Goal: Task Accomplishment & Management: Complete application form

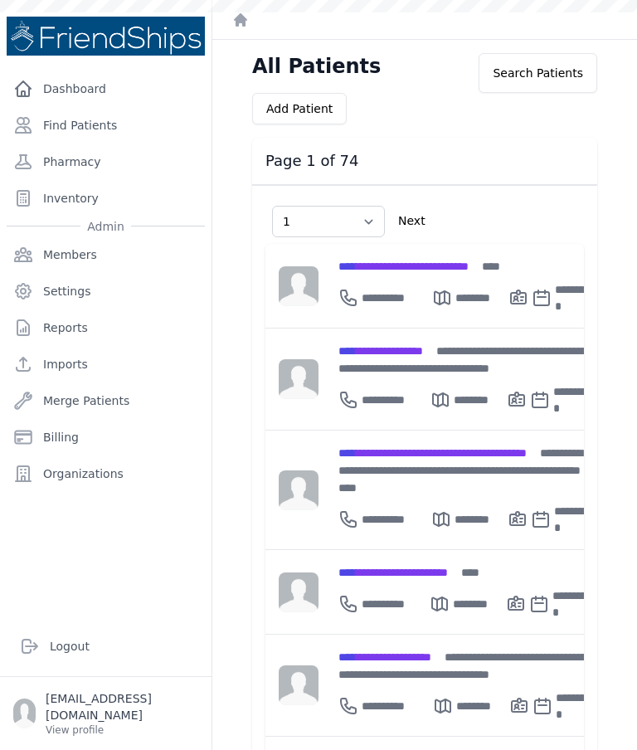
click at [104, 130] on link "Find Patients" at bounding box center [106, 125] width 198 height 33
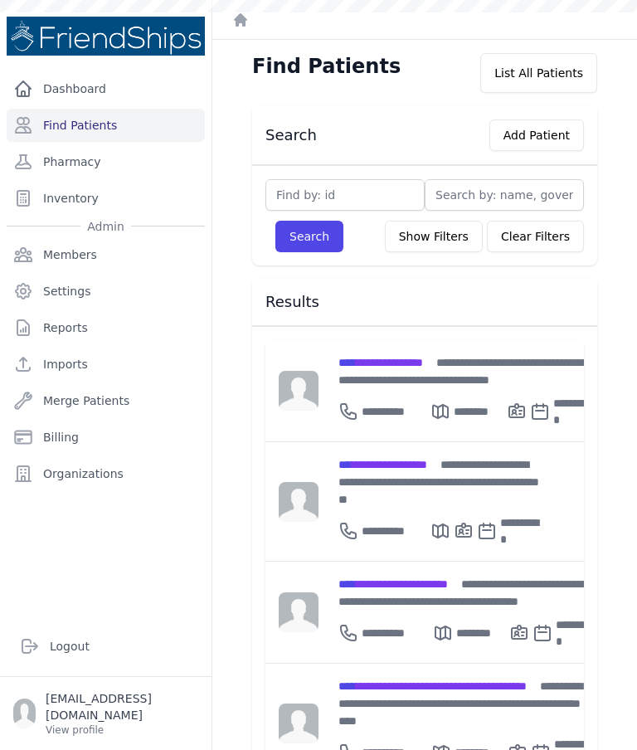
scroll to position [49, 0]
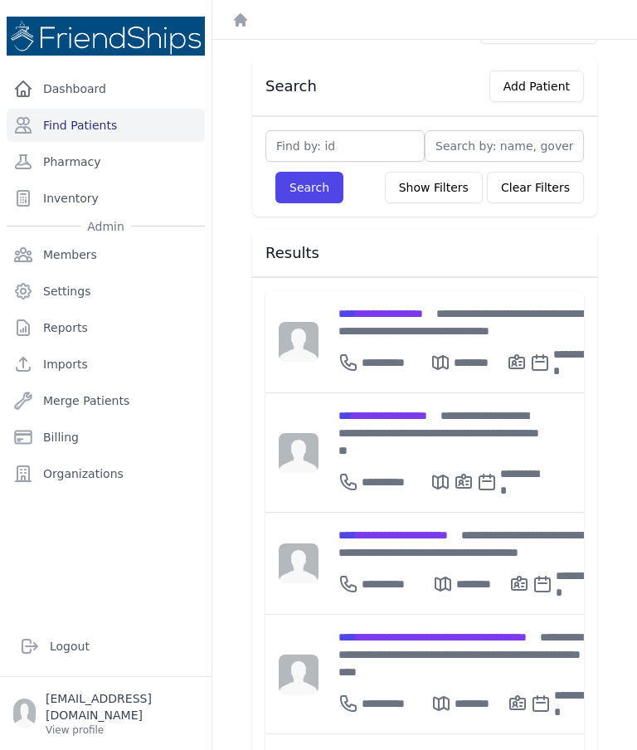
click at [412, 314] on span "**********" at bounding box center [380, 314] width 85 height 12
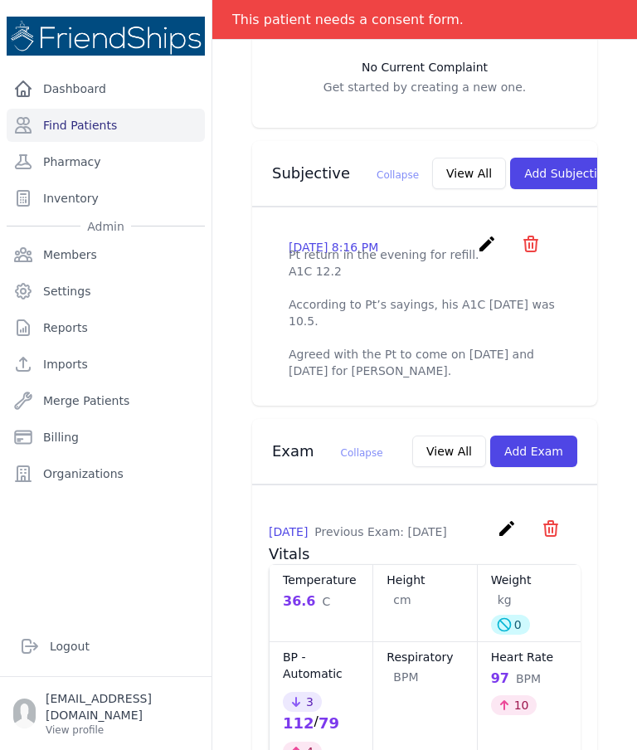
scroll to position [513, 0]
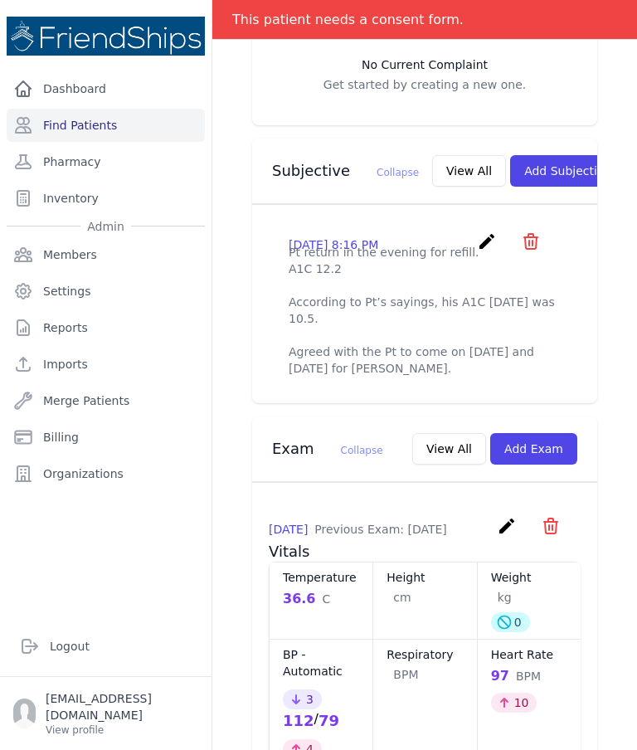
click at [436, 163] on button "View All" at bounding box center [469, 171] width 74 height 32
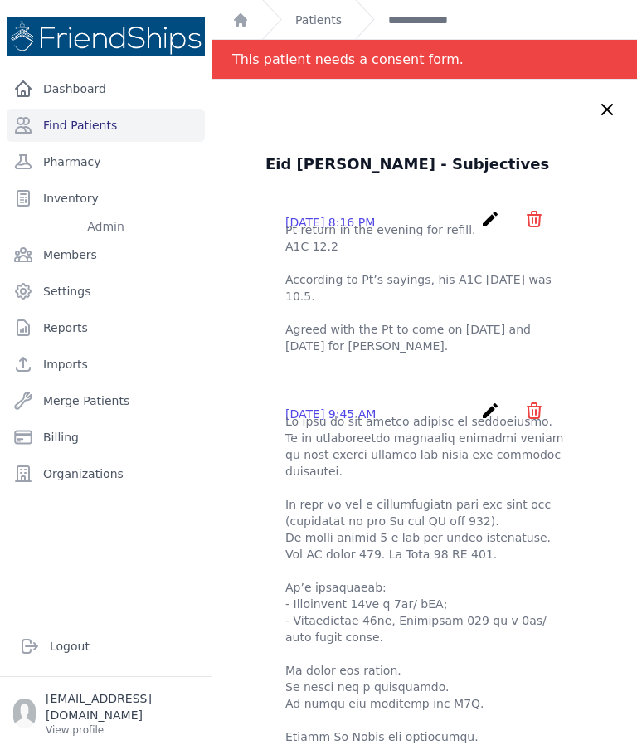
scroll to position [0, 0]
click at [317, 26] on link "Patients" at bounding box center [318, 20] width 46 height 17
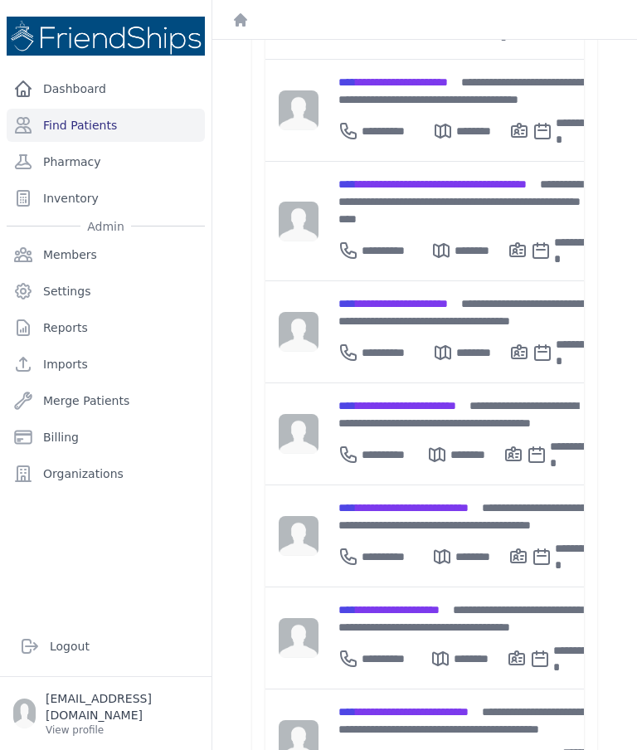
scroll to position [503, 0]
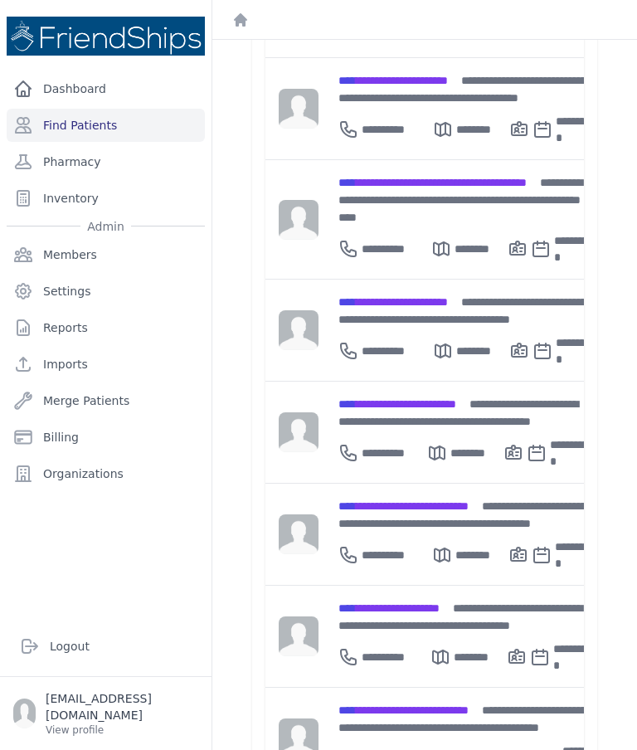
click at [468, 500] on span "**********" at bounding box center [403, 506] width 130 height 12
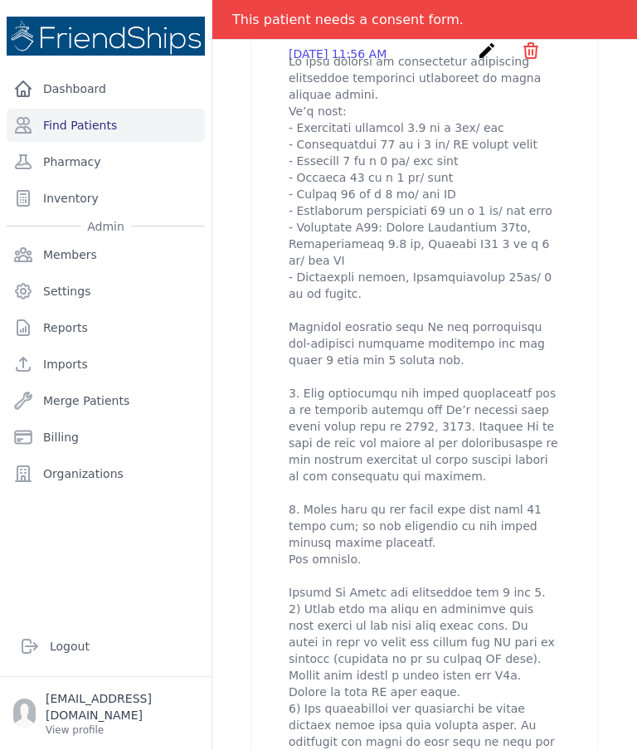
scroll to position [682, 0]
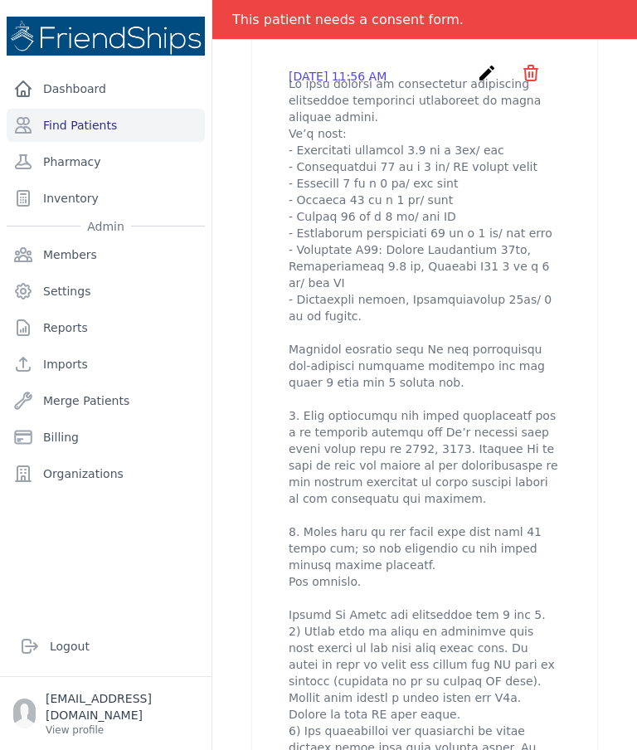
click at [489, 83] on icon "create" at bounding box center [487, 73] width 20 height 20
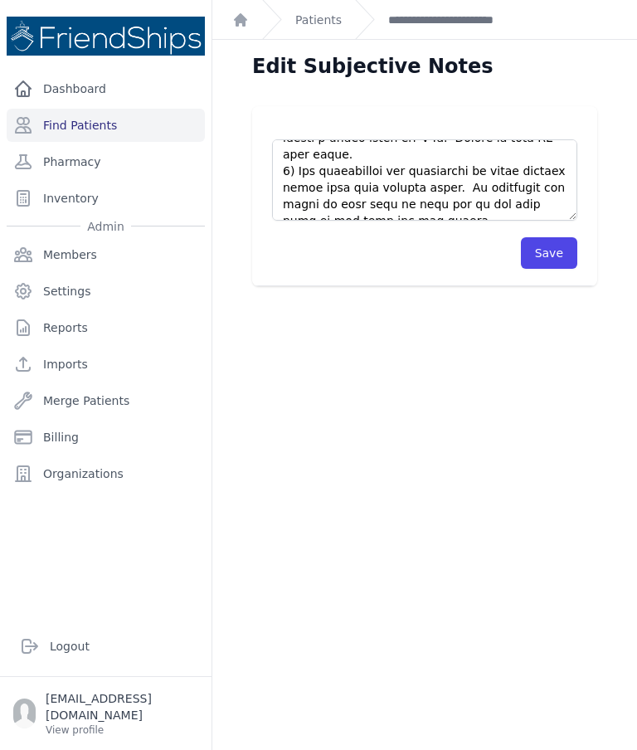
scroll to position [630, 0]
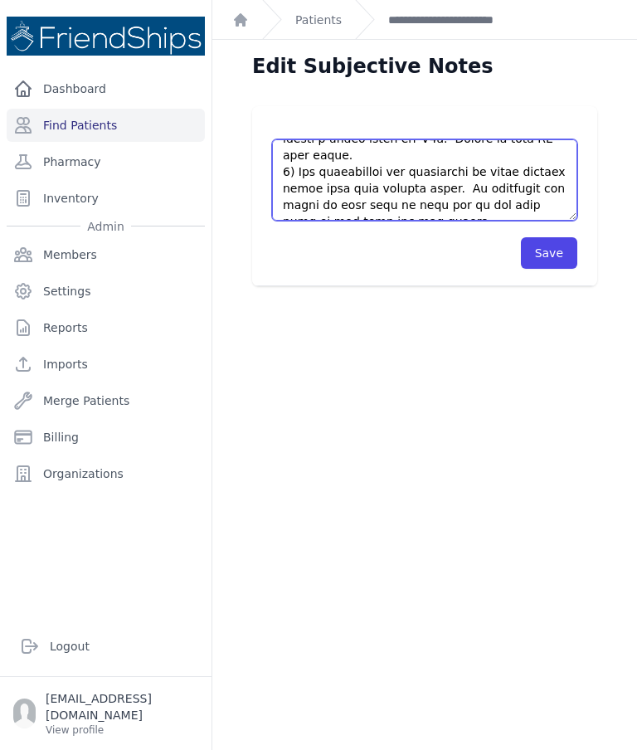
click at [491, 202] on textarea at bounding box center [424, 179] width 305 height 81
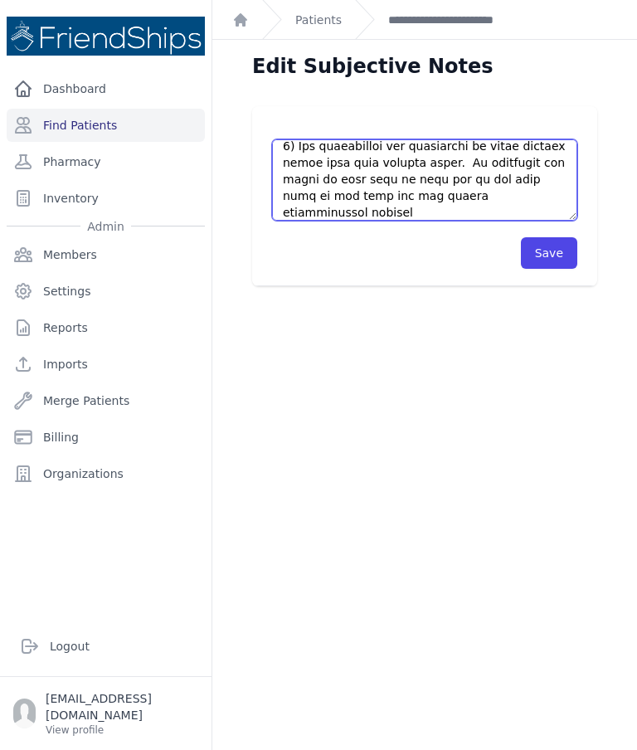
scroll to position [672, 0]
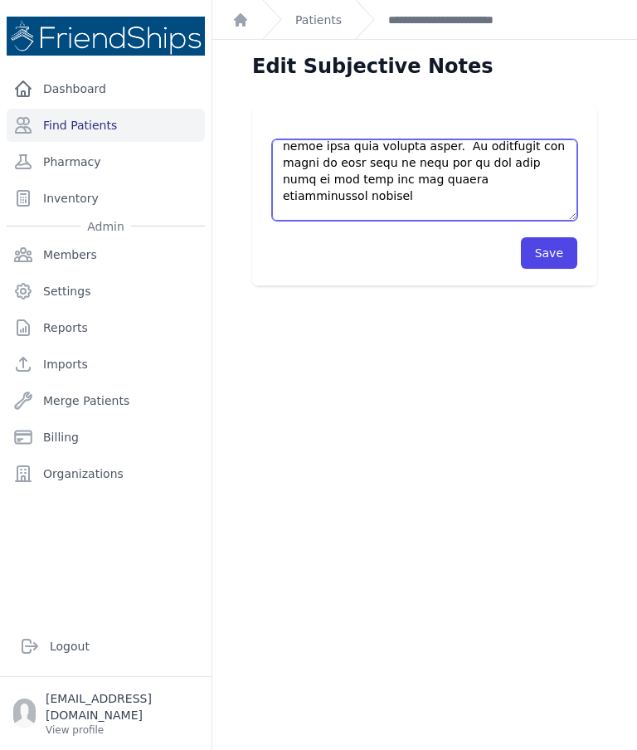
click at [306, 192] on textarea at bounding box center [424, 179] width 305 height 81
click at [478, 195] on textarea at bounding box center [424, 179] width 305 height 81
click at [543, 191] on textarea at bounding box center [424, 179] width 305 height 81
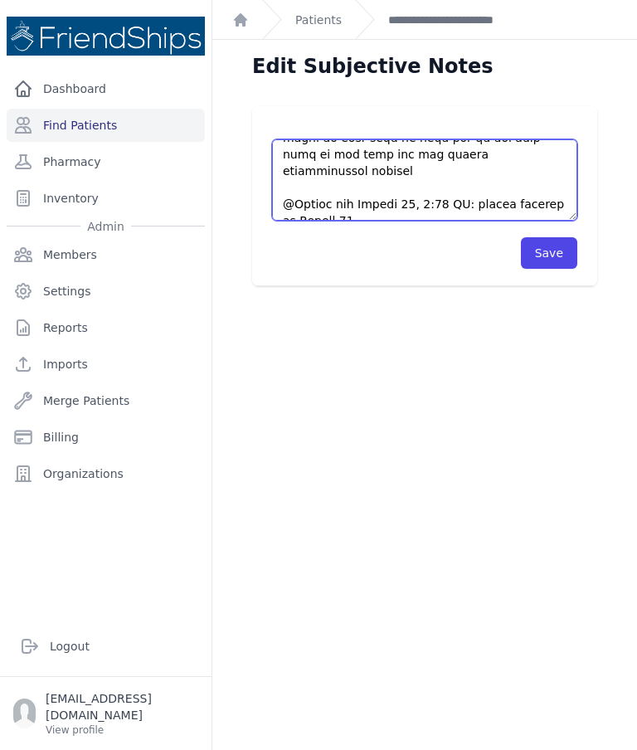
scroll to position [696, 0]
type textarea "Pt came without an appointment requesting medication previously prescribed by o…"
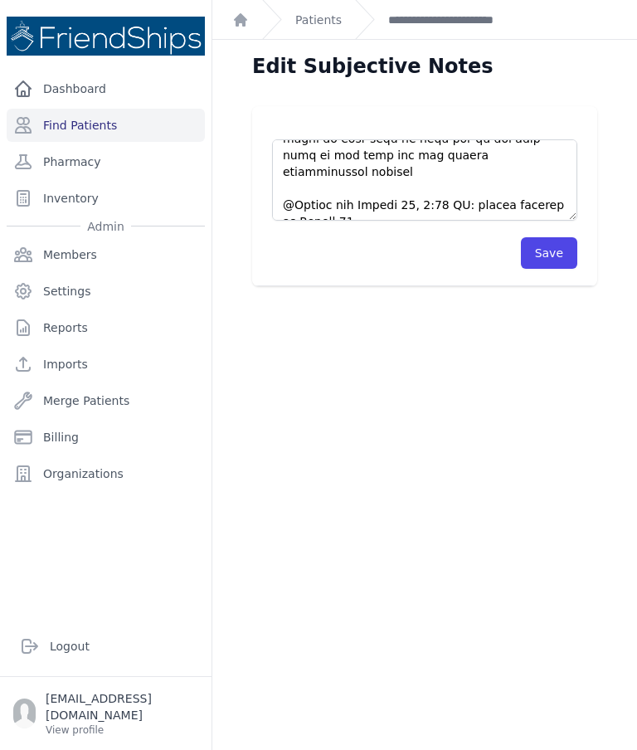
click at [556, 252] on button "Save" at bounding box center [549, 253] width 56 height 32
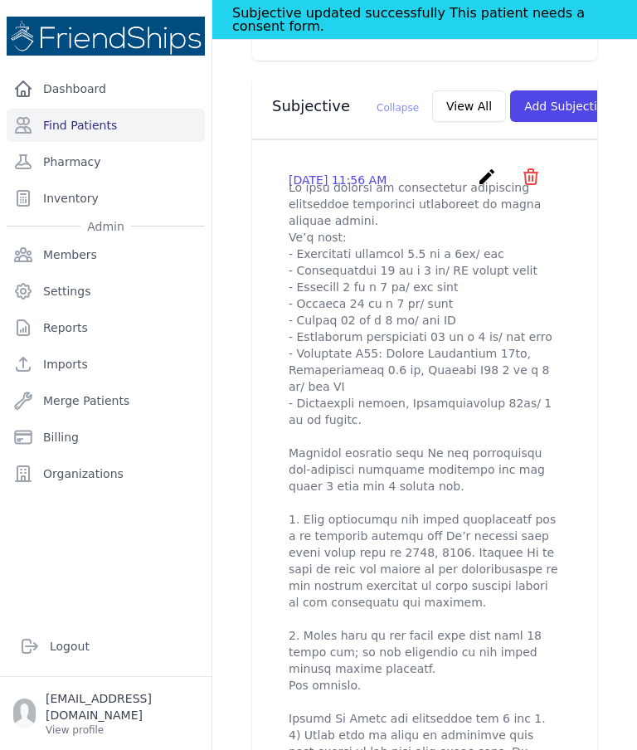
scroll to position [619, 0]
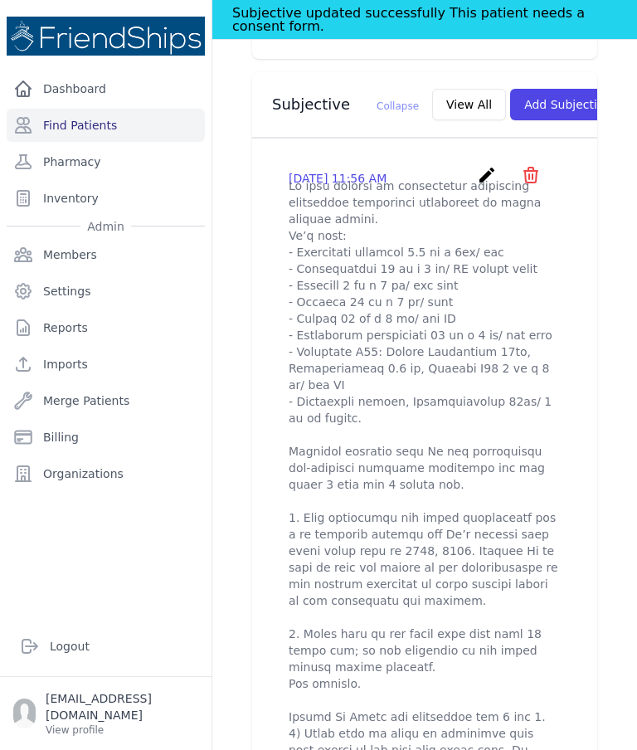
click at [483, 185] on icon "create" at bounding box center [487, 175] width 20 height 20
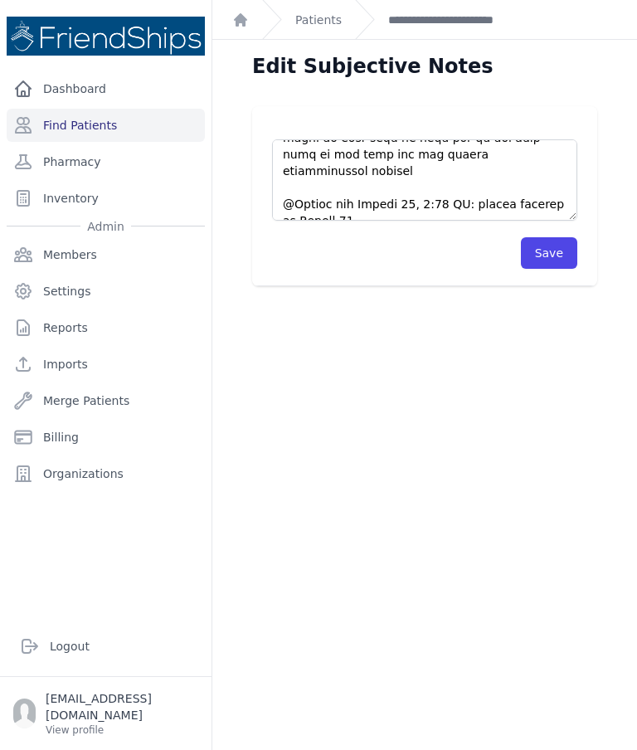
scroll to position [696, 0]
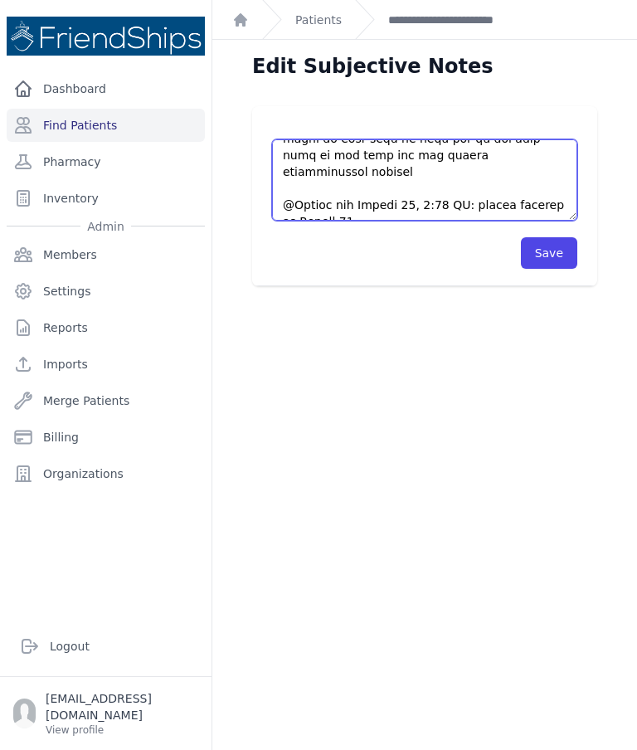
click at [459, 203] on textarea at bounding box center [424, 179] width 305 height 81
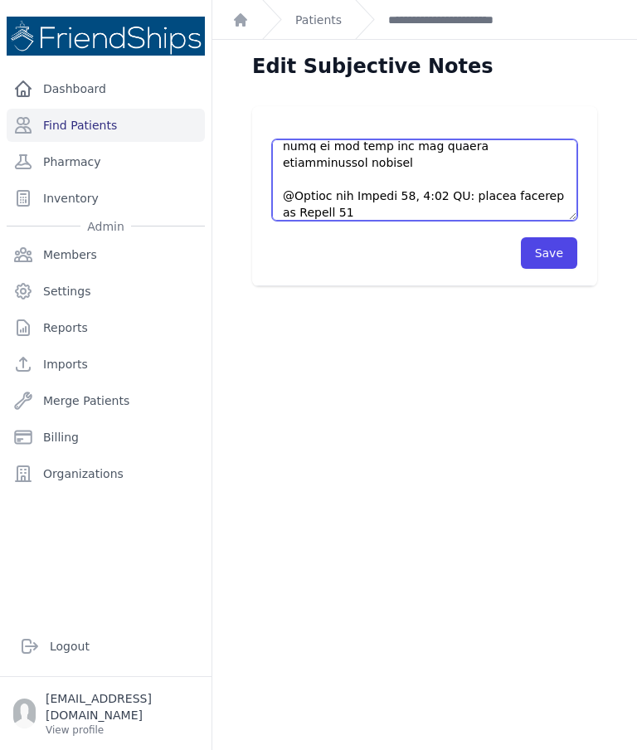
scroll to position [730, 0]
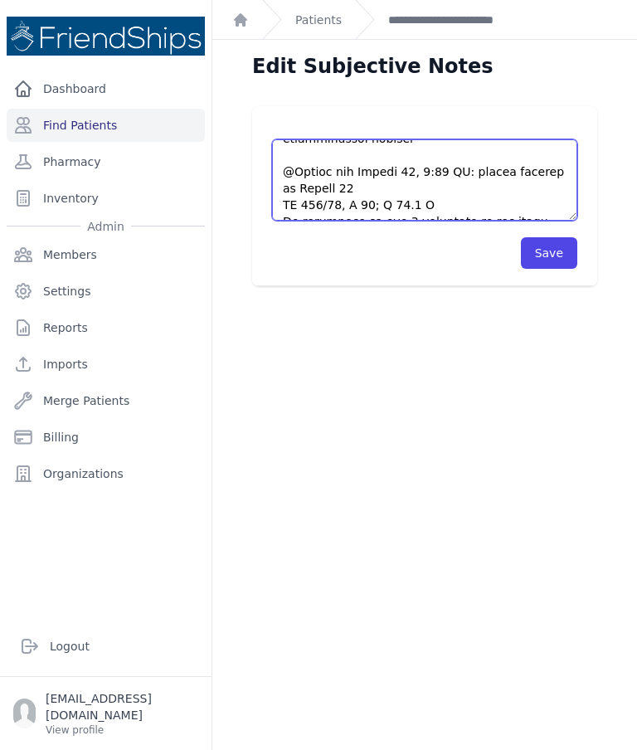
click at [407, 189] on textarea at bounding box center [424, 179] width 305 height 81
click at [405, 184] on textarea at bounding box center [424, 179] width 305 height 81
click at [395, 190] on textarea at bounding box center [424, 179] width 305 height 81
click at [386, 185] on textarea at bounding box center [424, 179] width 305 height 81
click at [548, 188] on textarea at bounding box center [424, 179] width 305 height 81
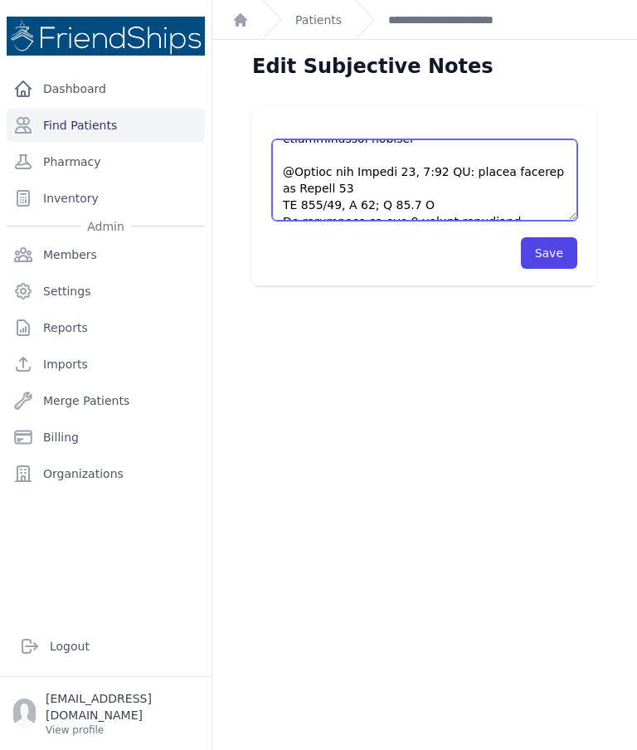
type textarea "Pt came without an appointment requesting medication previously prescribed by o…"
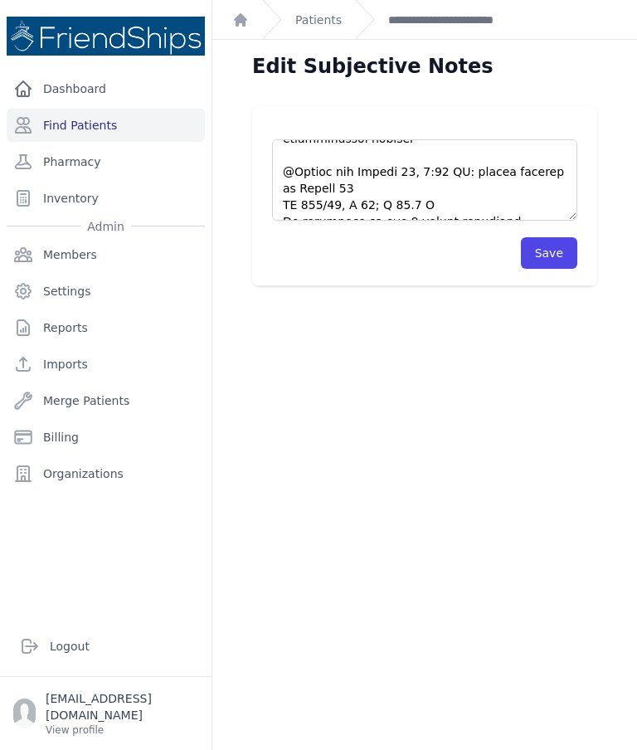
click at [553, 245] on button "Save" at bounding box center [549, 253] width 56 height 32
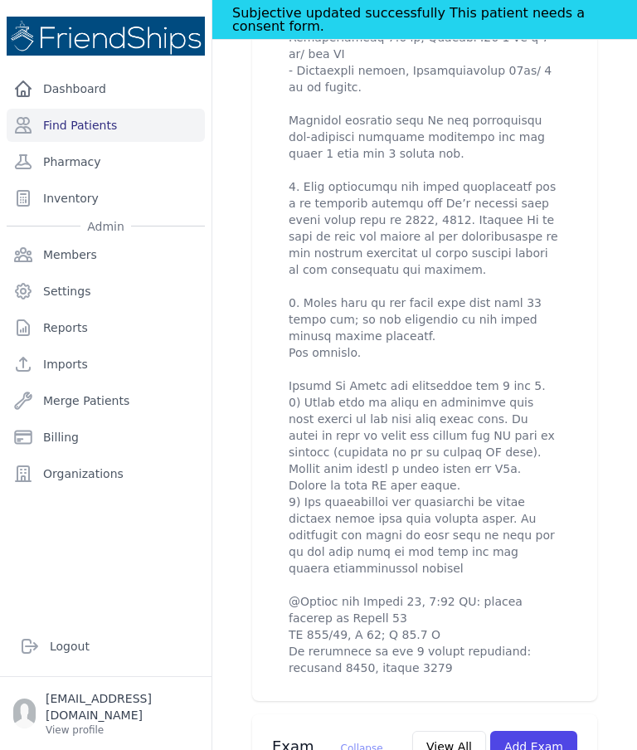
scroll to position [950, 0]
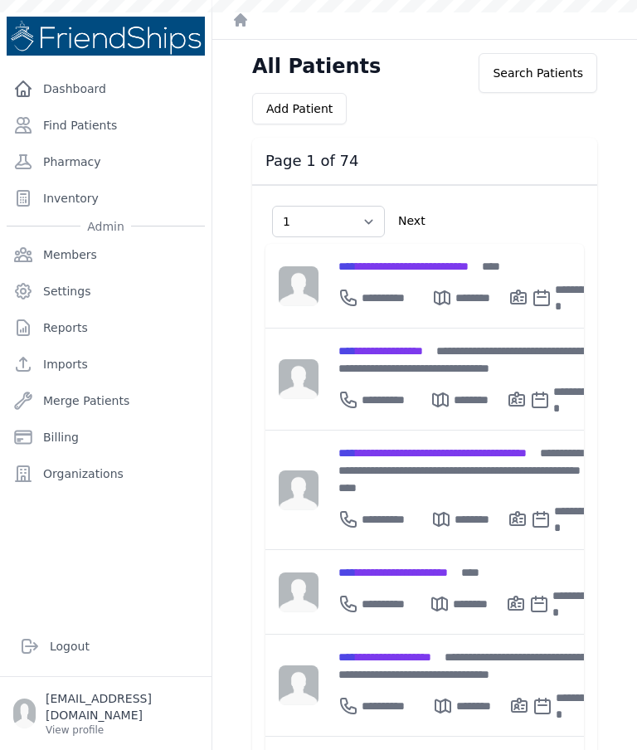
select select "1"
click at [411, 376] on div "**********" at bounding box center [465, 396] width 255 height 40
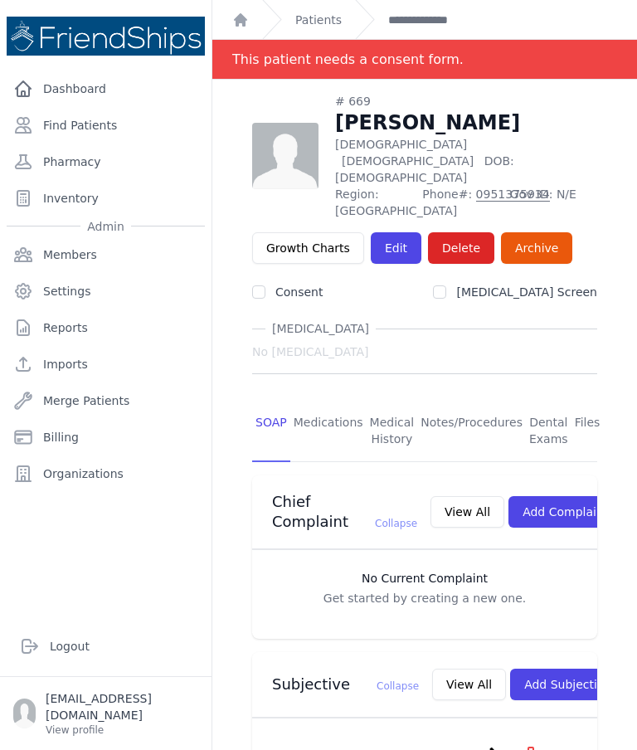
scroll to position [-2, 0]
